Goal: Task Accomplishment & Management: Use online tool/utility

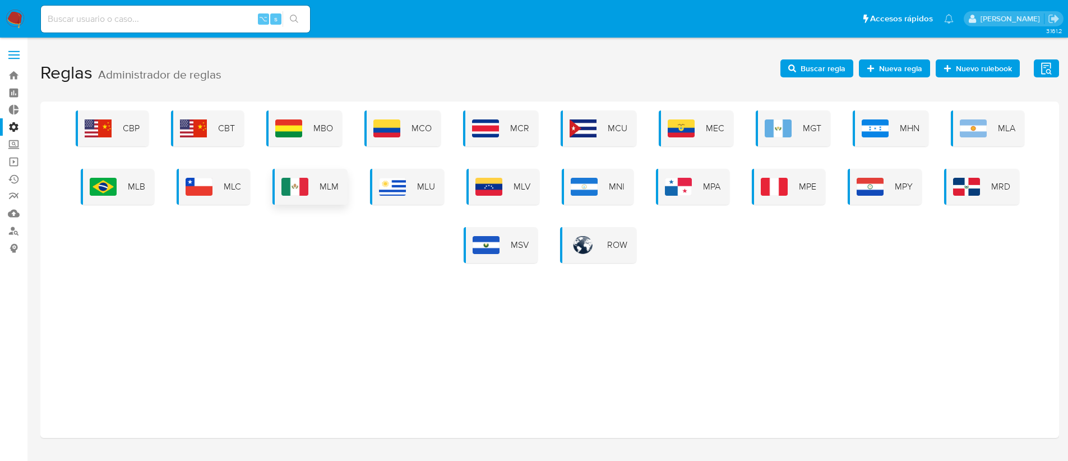
click at [292, 187] on img at bounding box center [294, 187] width 27 height 18
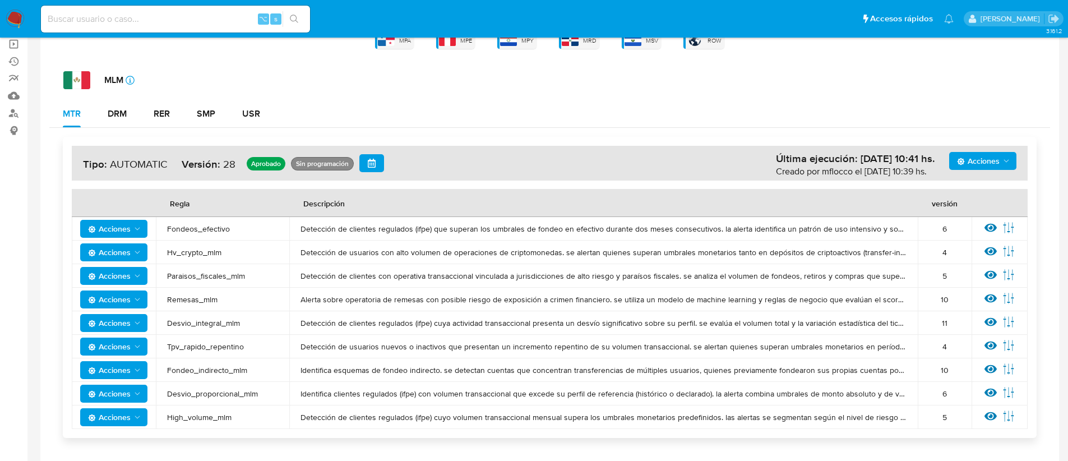
scroll to position [211, 0]
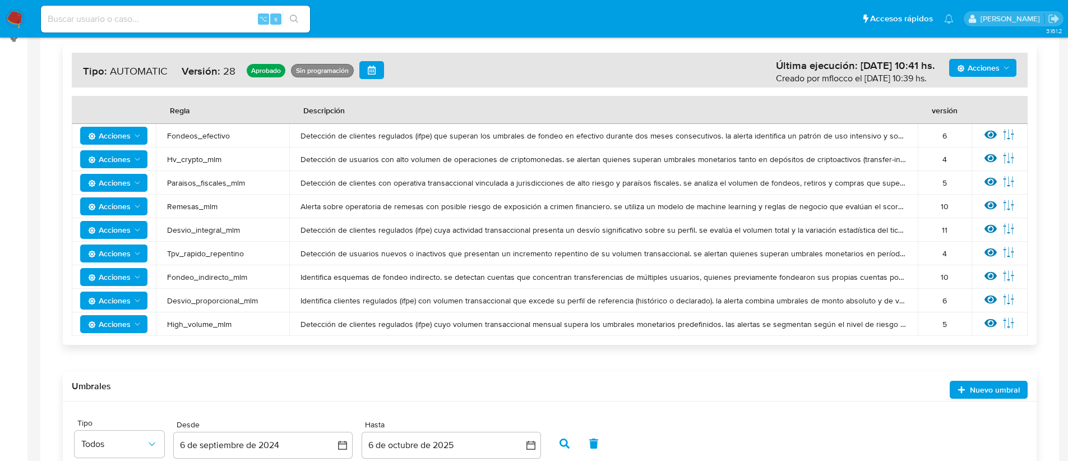
click at [122, 206] on span "Acciones" at bounding box center [109, 206] width 43 height 18
click at [988, 208] on icon at bounding box center [990, 205] width 12 height 8
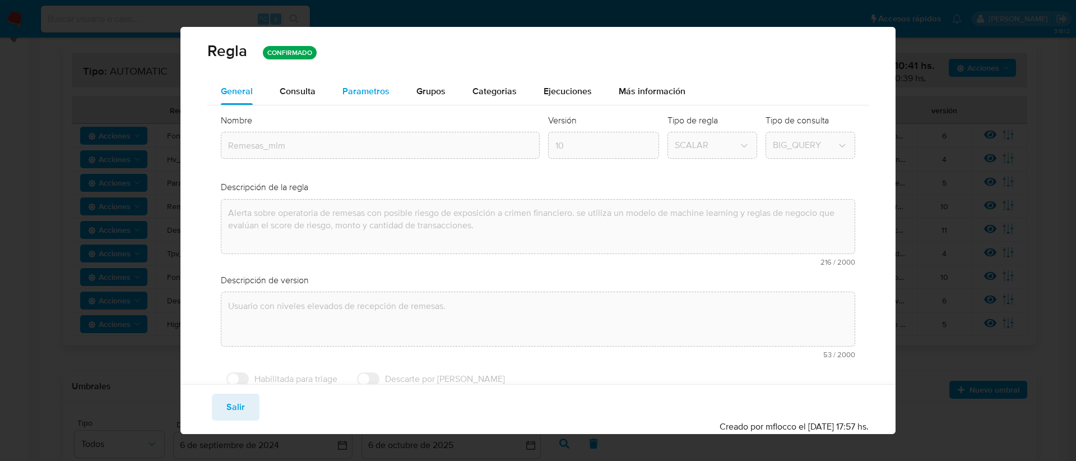
click at [354, 92] on span "Parametros" at bounding box center [366, 91] width 47 height 13
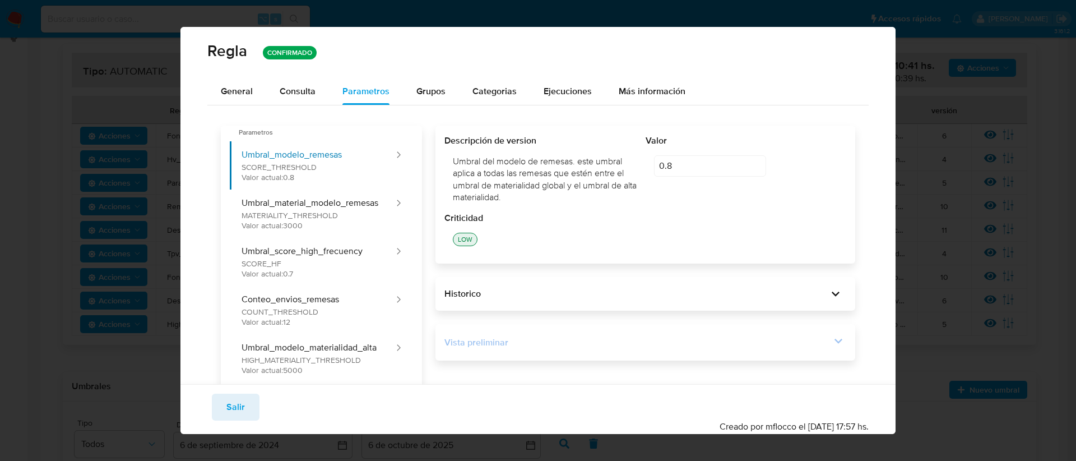
click at [816, 337] on div "Vista preliminar" at bounding box center [638, 342] width 387 height 12
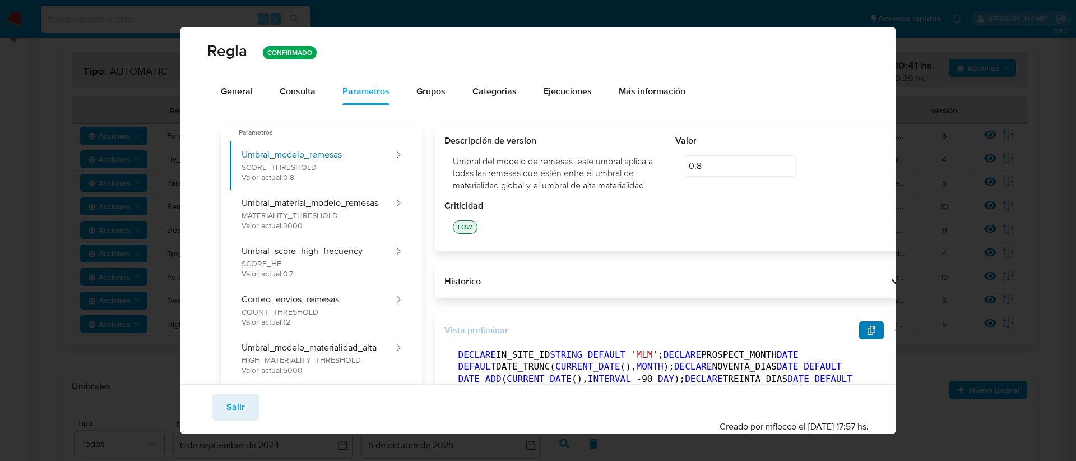
click at [859, 339] on button "button" at bounding box center [871, 330] width 25 height 18
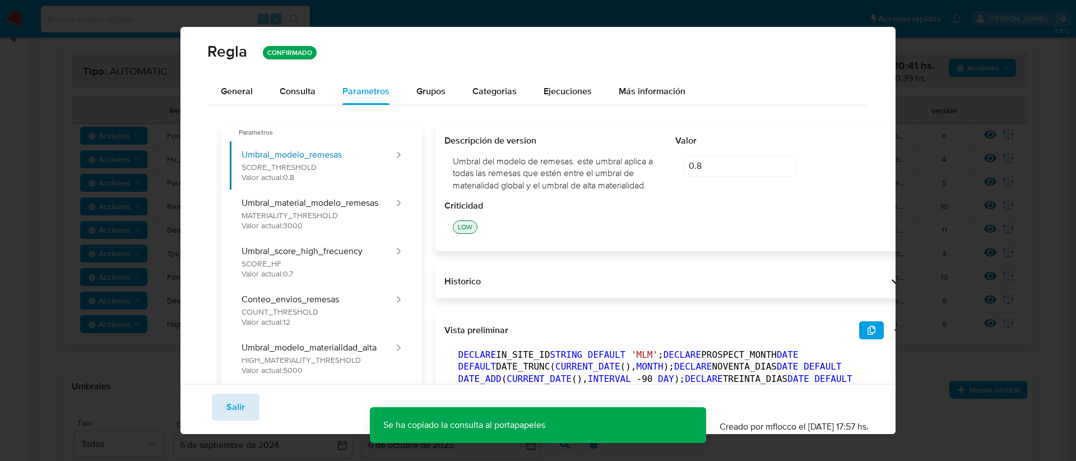
click at [229, 408] on span "Salir" at bounding box center [235, 407] width 18 height 25
